Goal: Book appointment/travel/reservation

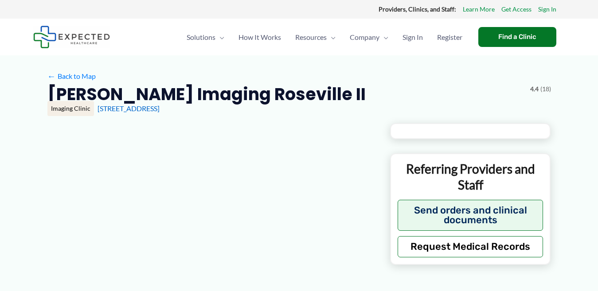
scroll to position [89, 0]
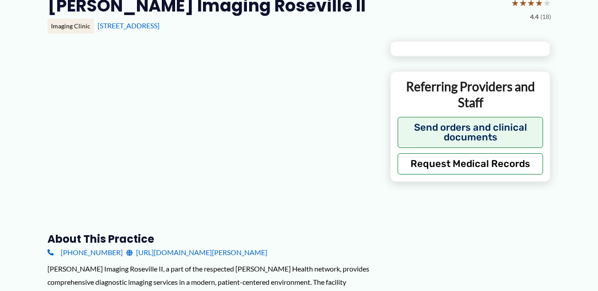
type input "**********"
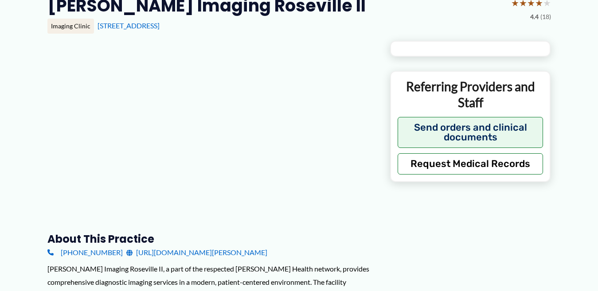
type input "**********"
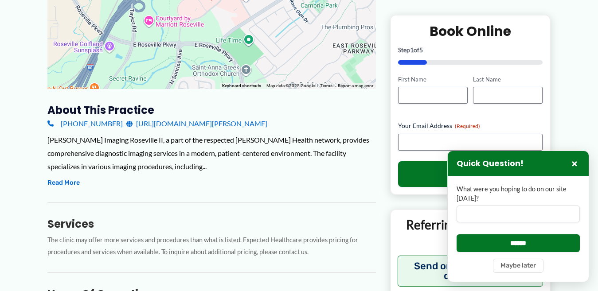
scroll to position [0, 0]
